Goal: Information Seeking & Learning: Learn about a topic

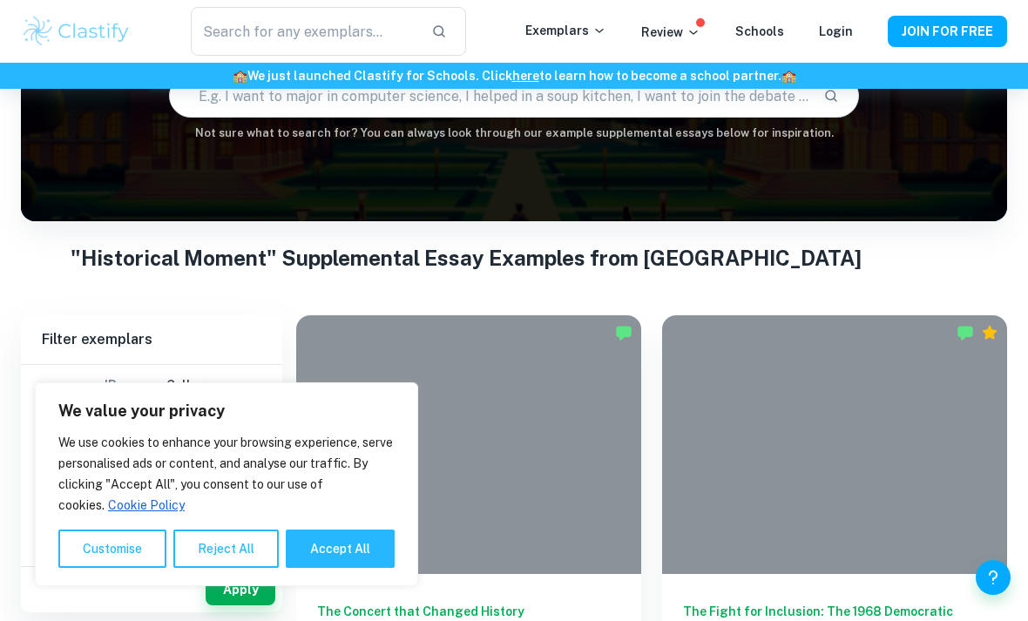
scroll to position [178, 0]
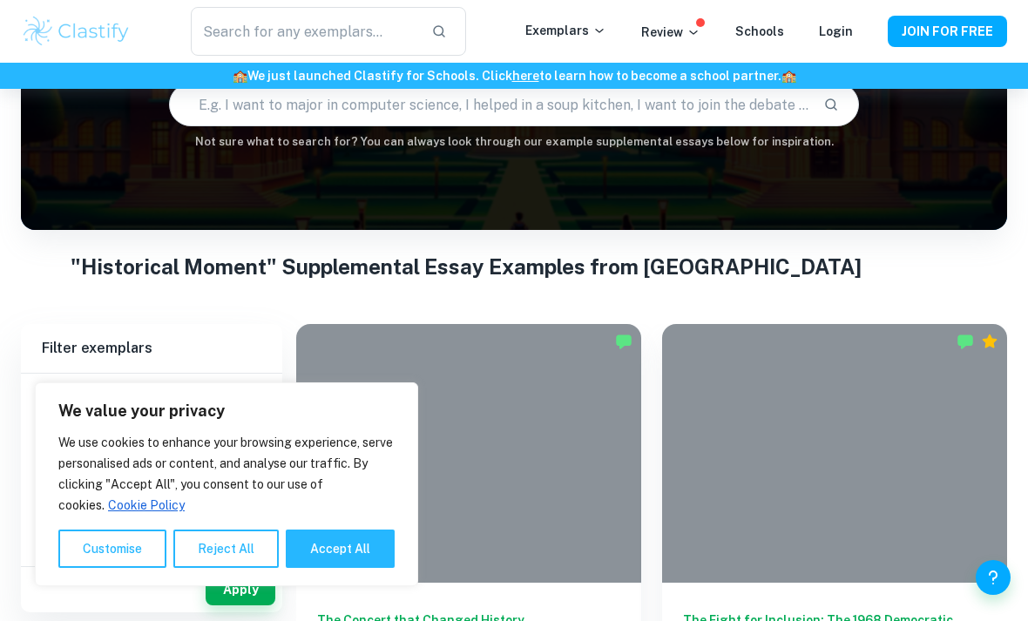
click at [349, 568] on button "Accept All" at bounding box center [340, 549] width 109 height 38
checkbox input "true"
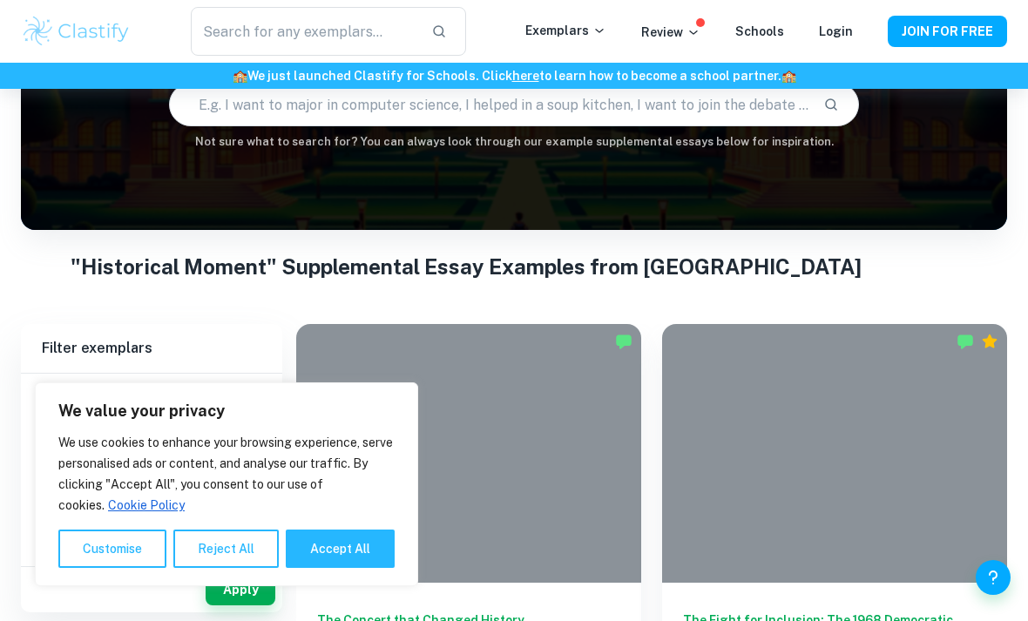
checkbox input "true"
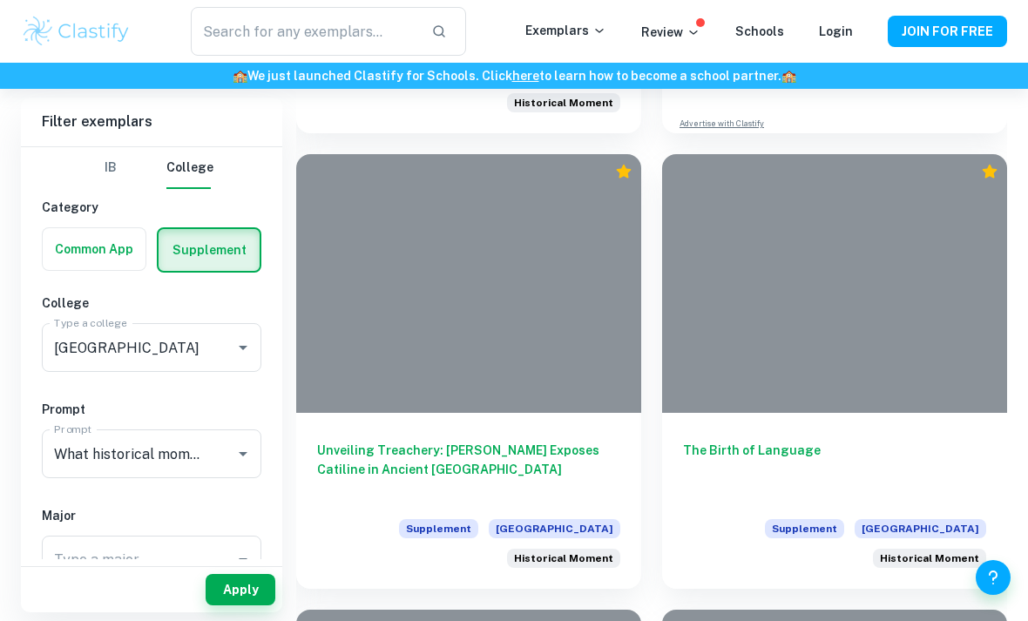
scroll to position [1716, 0]
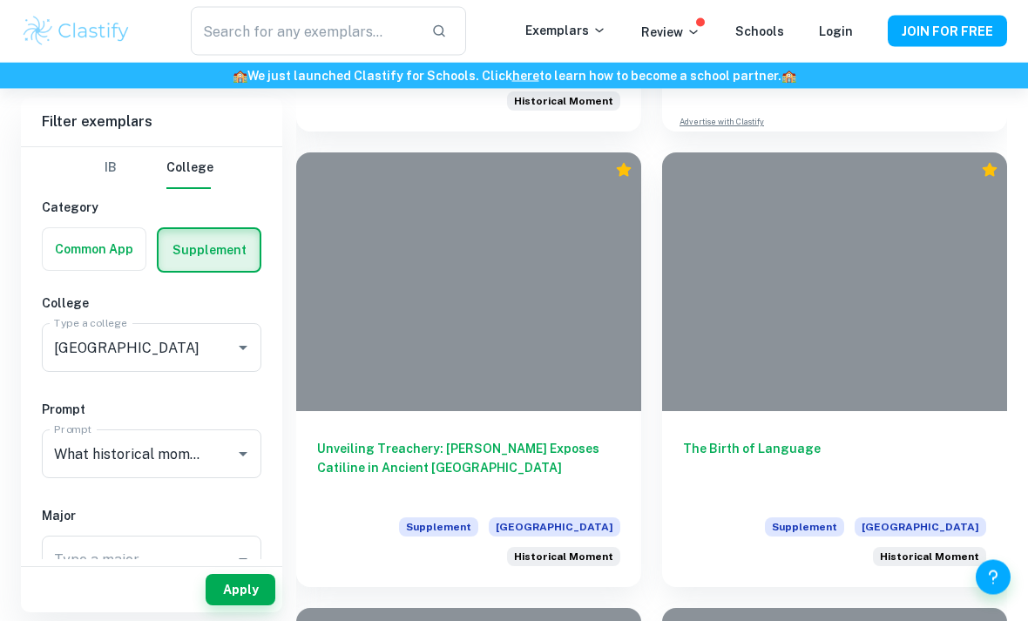
click at [790, 446] on h6 "The Birth of Language" at bounding box center [834, 469] width 303 height 58
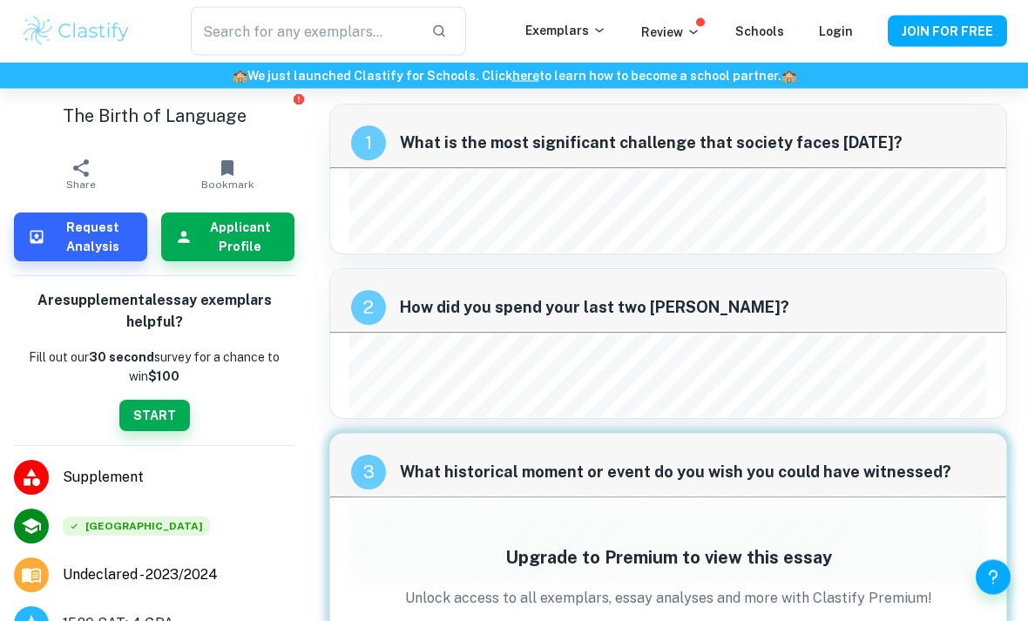
scroll to position [3, 0]
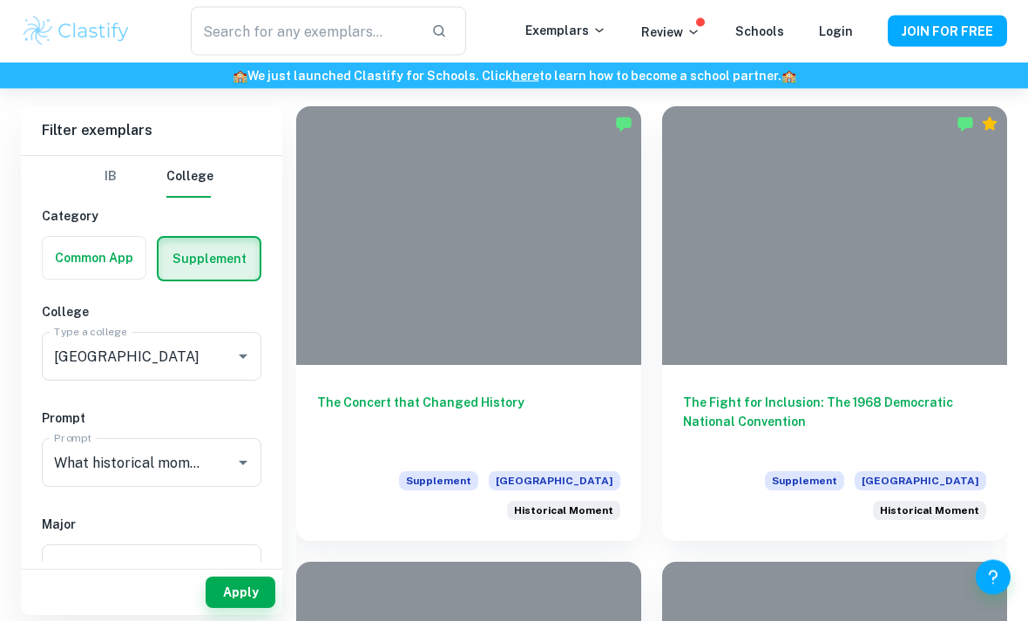
scroll to position [398, 0]
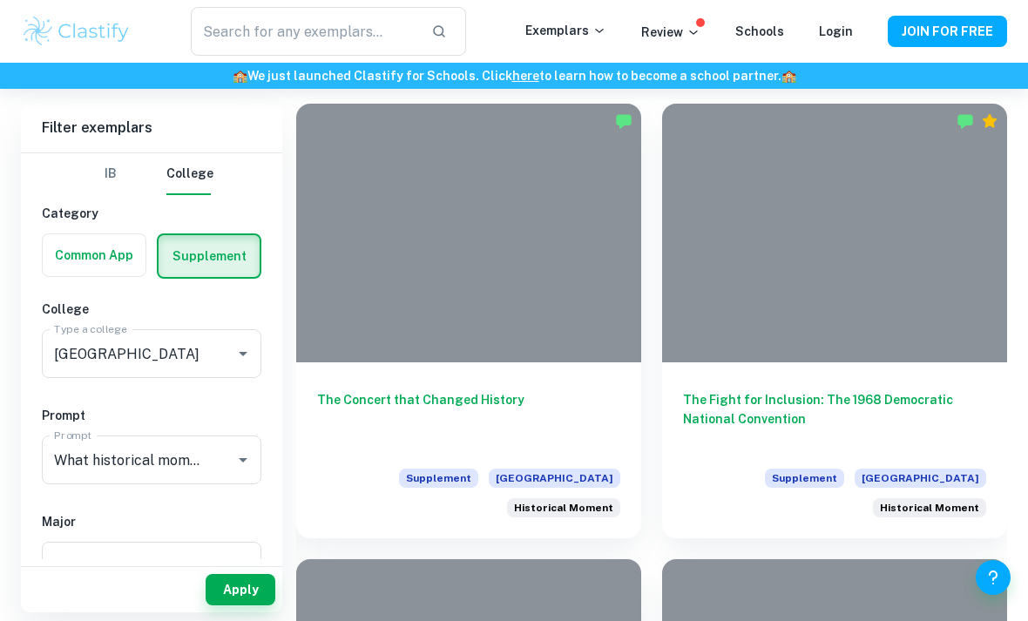
click at [600, 301] on div at bounding box center [468, 233] width 345 height 259
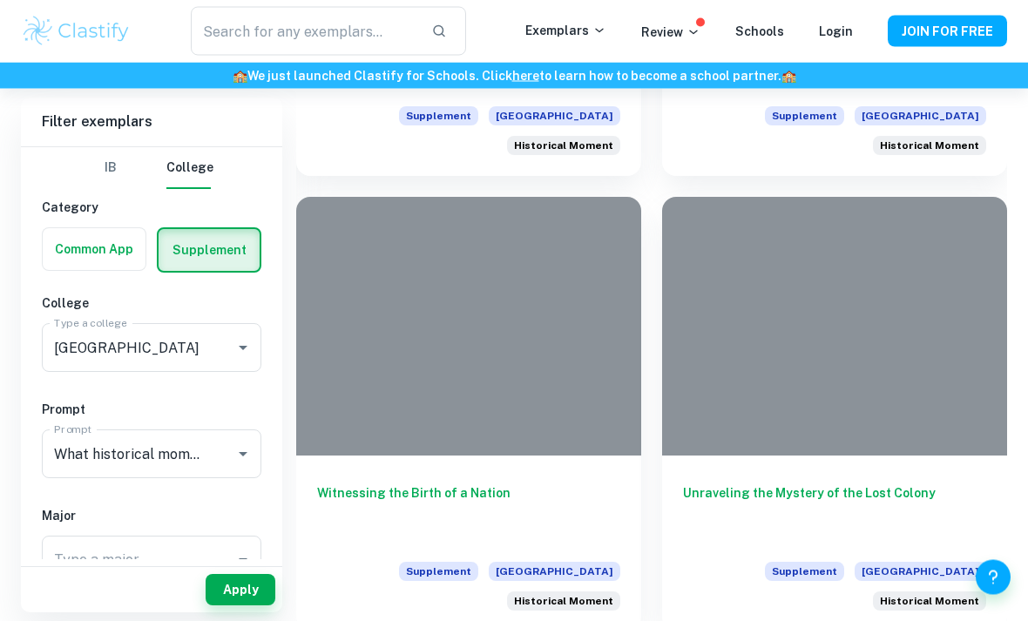
scroll to position [761, 0]
click at [484, 495] on h6 "Witnessing the Birth of a Nation" at bounding box center [468, 513] width 303 height 58
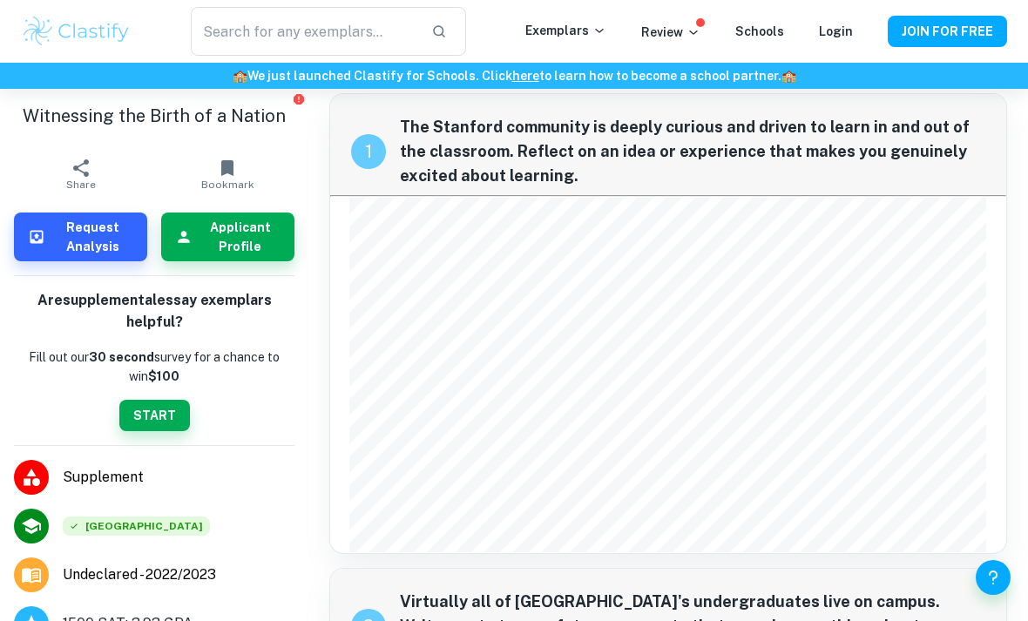
scroll to position [29, 0]
